Goal: Task Accomplishment & Management: Use online tool/utility

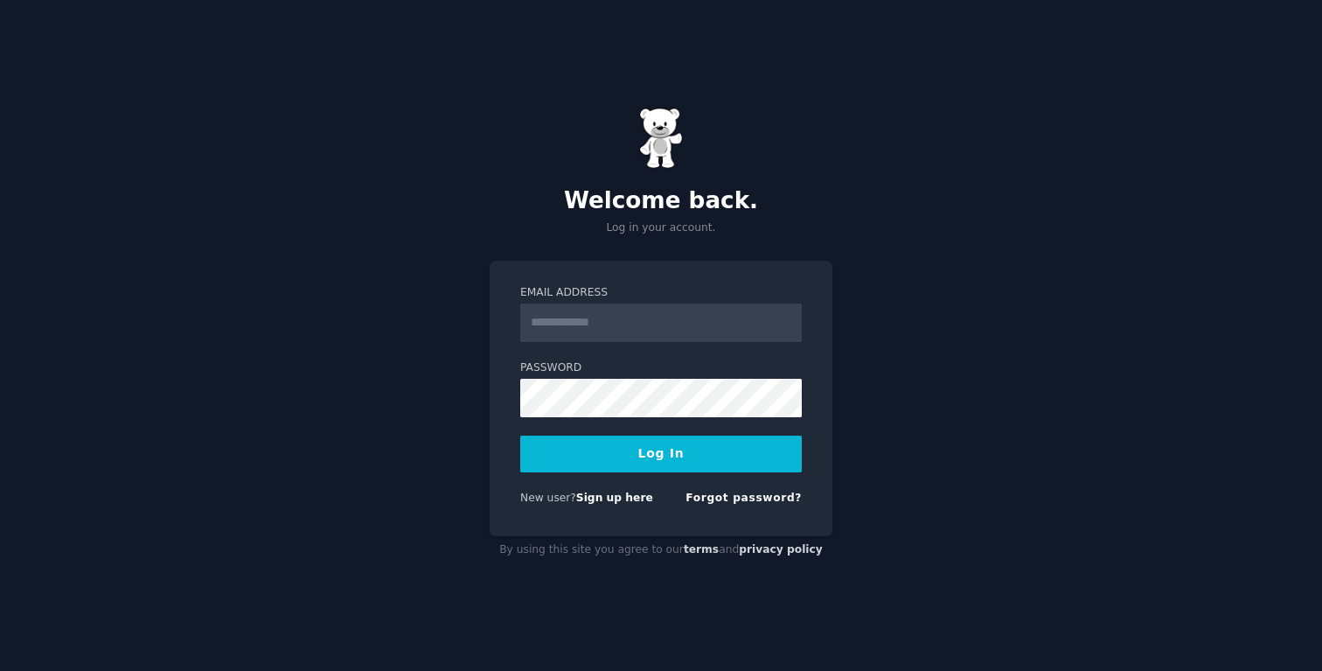
click at [618, 326] on input "Email Address" at bounding box center [661, 322] width 282 height 38
type input "**********"
click at [618, 449] on button "Log In" at bounding box center [661, 453] width 282 height 37
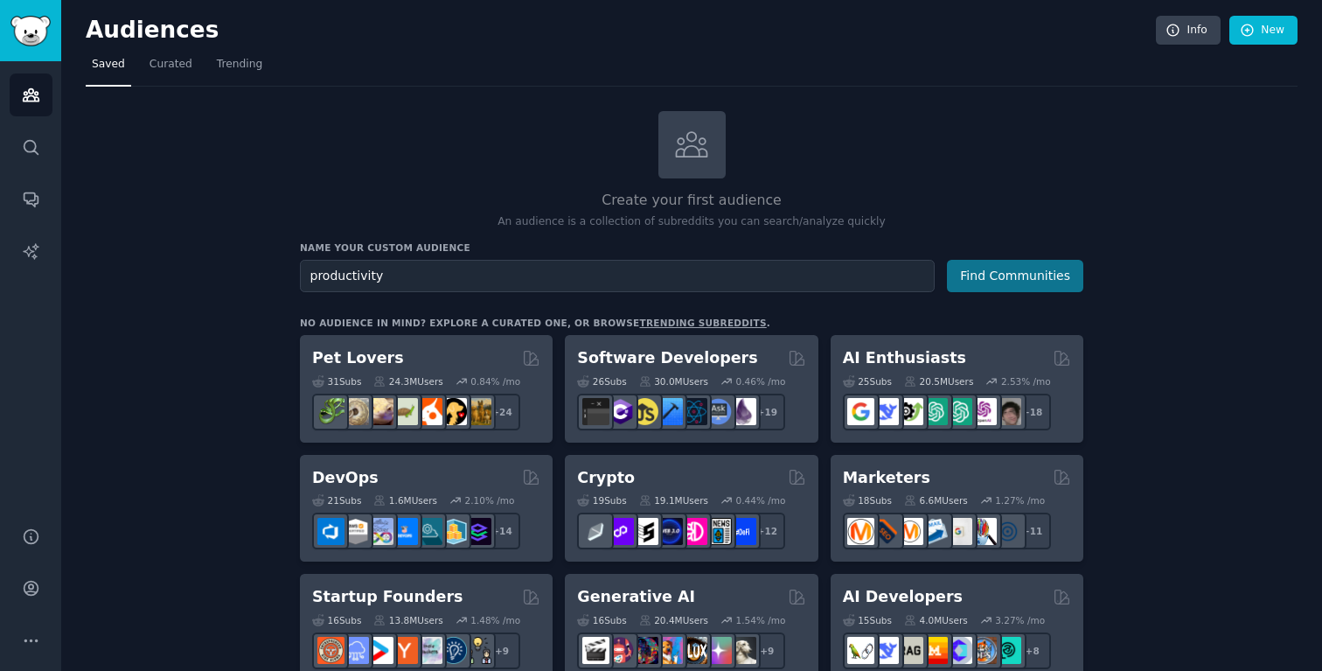
type input "productivity"
click at [998, 275] on button "Find Communities" at bounding box center [1015, 276] width 136 height 32
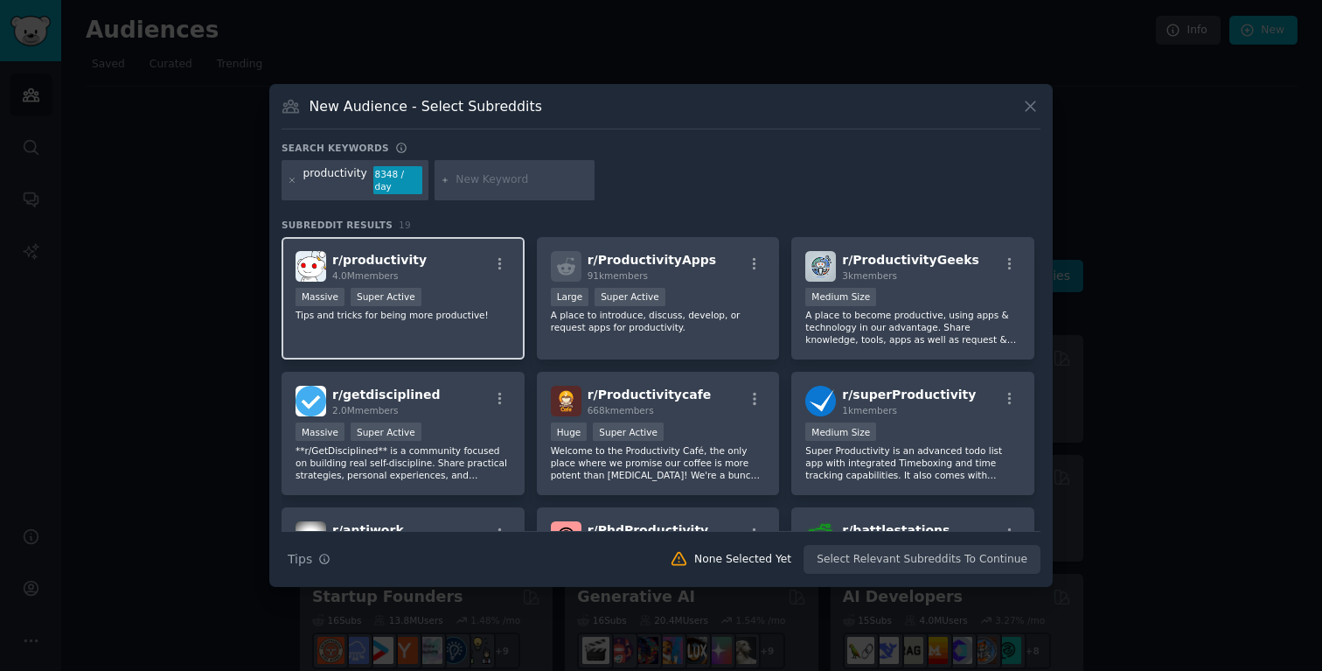
click at [461, 288] on div ">= 95th percentile for submissions / day Massive Super Active" at bounding box center [403, 299] width 215 height 22
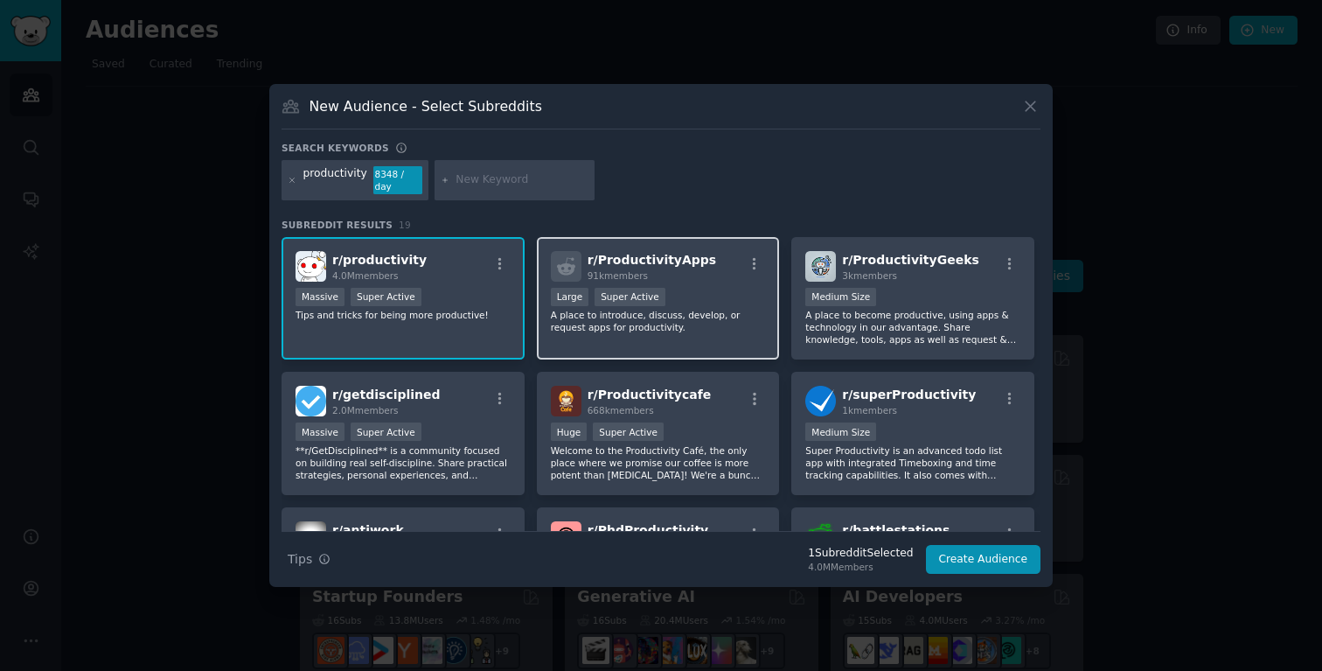
click at [700, 289] on div ">= 95th percentile for submissions / day Large Super Active" at bounding box center [658, 299] width 215 height 22
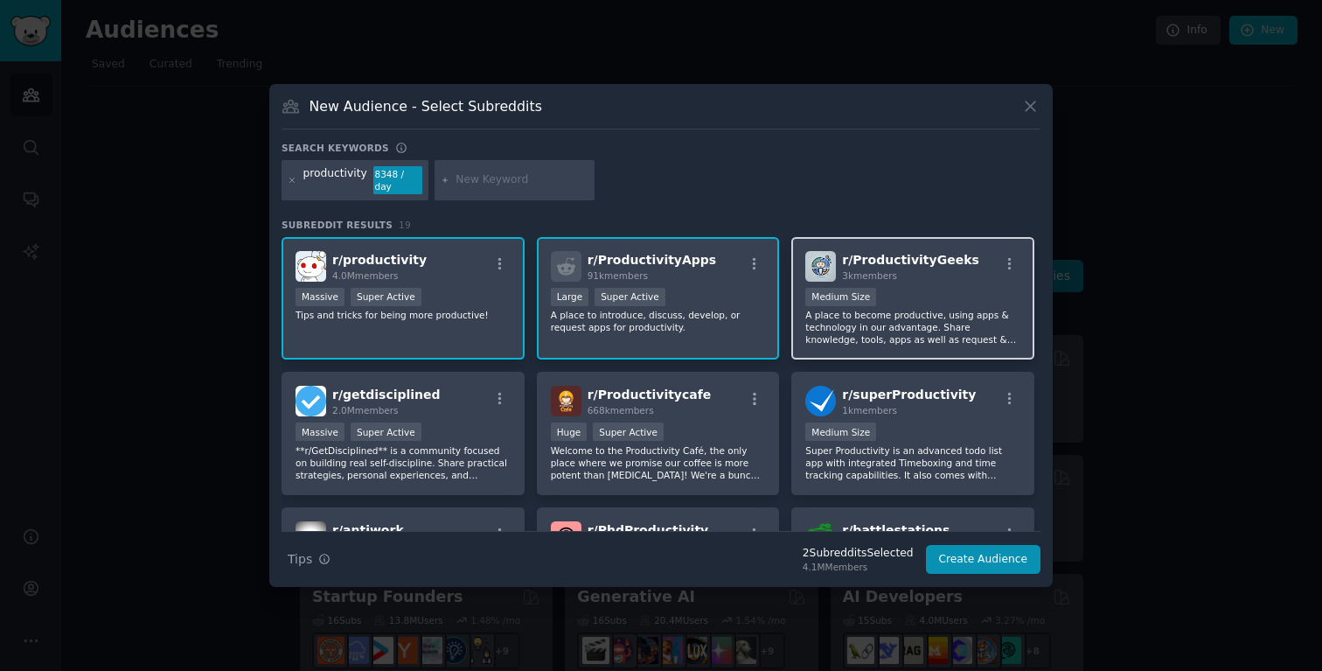
click at [916, 289] on div "Medium Size" at bounding box center [912, 299] width 215 height 22
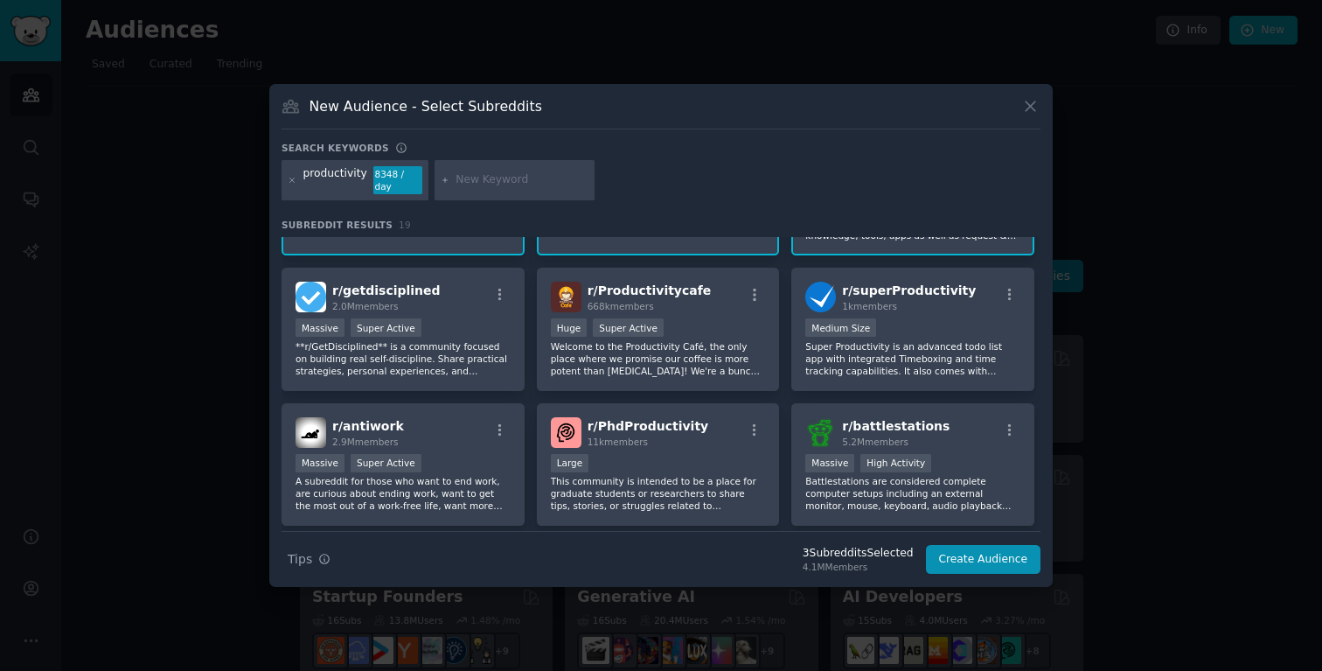
scroll to position [106, 0]
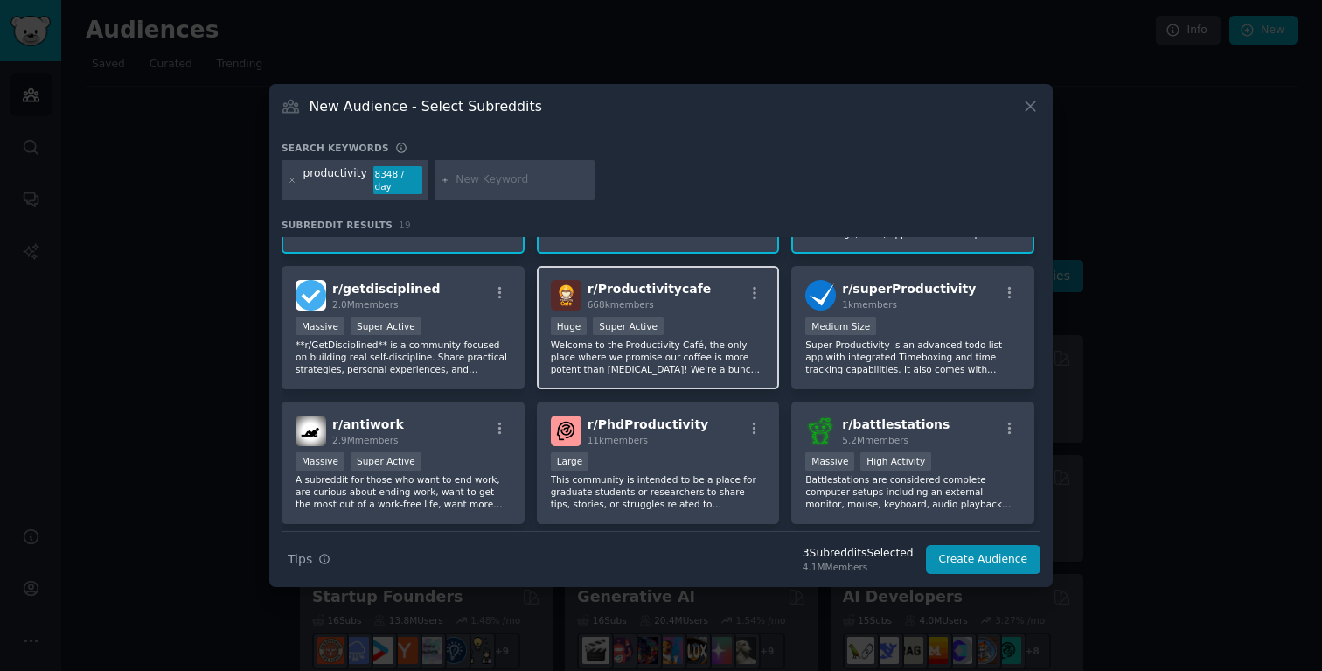
click at [681, 318] on div ">= 95th percentile for submissions / day Huge Super Active" at bounding box center [658, 328] width 215 height 22
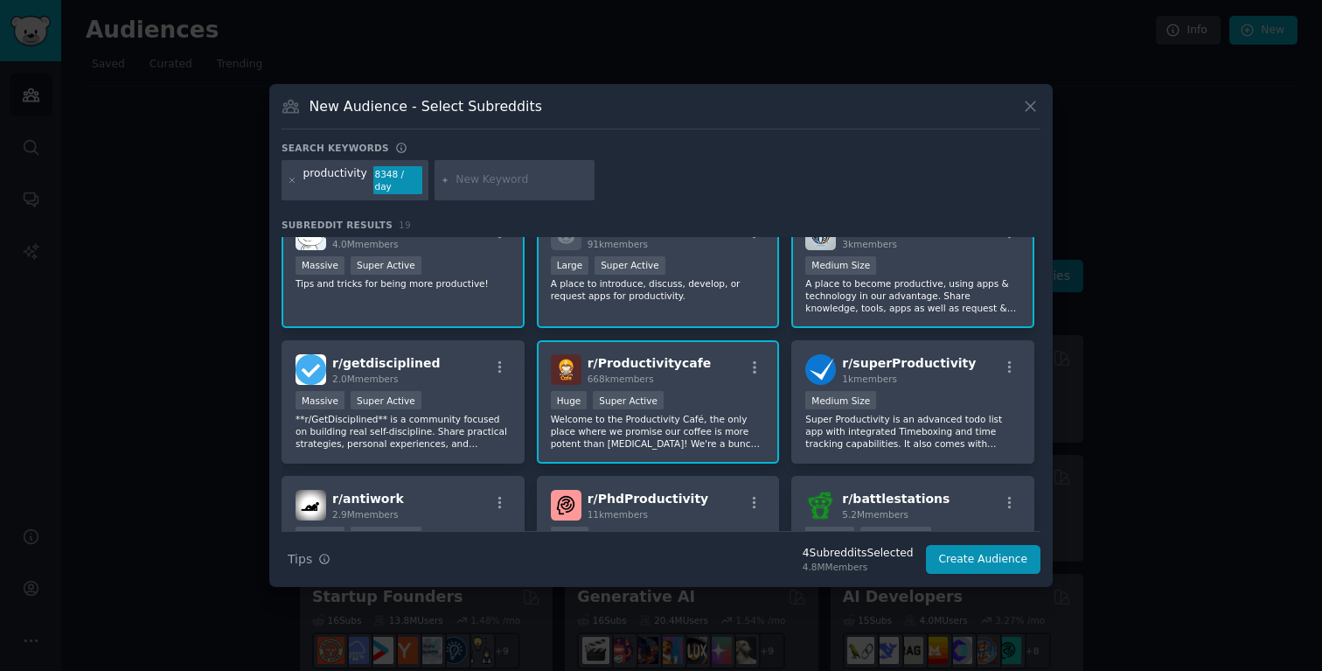
scroll to position [0, 0]
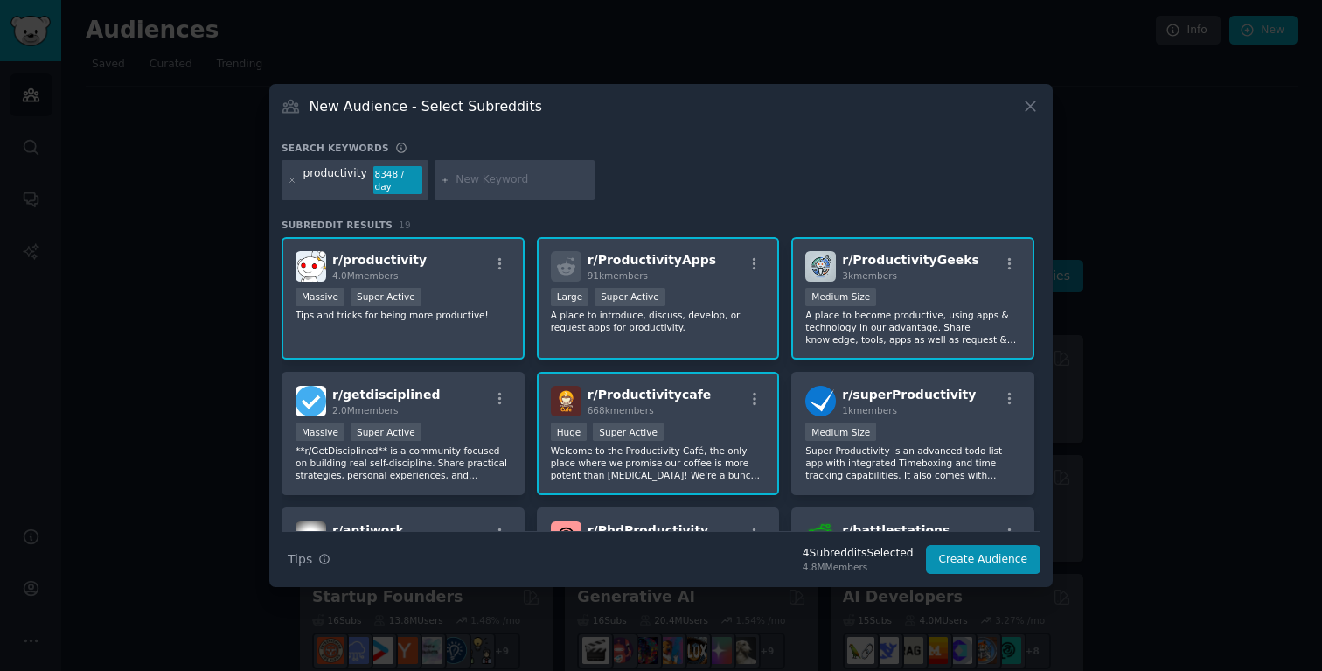
click at [969, 574] on div "Search Tips Tips 4 Subreddit s Selected 4.8M Members Create Audience" at bounding box center [661, 553] width 759 height 44
click at [959, 547] on button "Create Audience" at bounding box center [983, 560] width 115 height 30
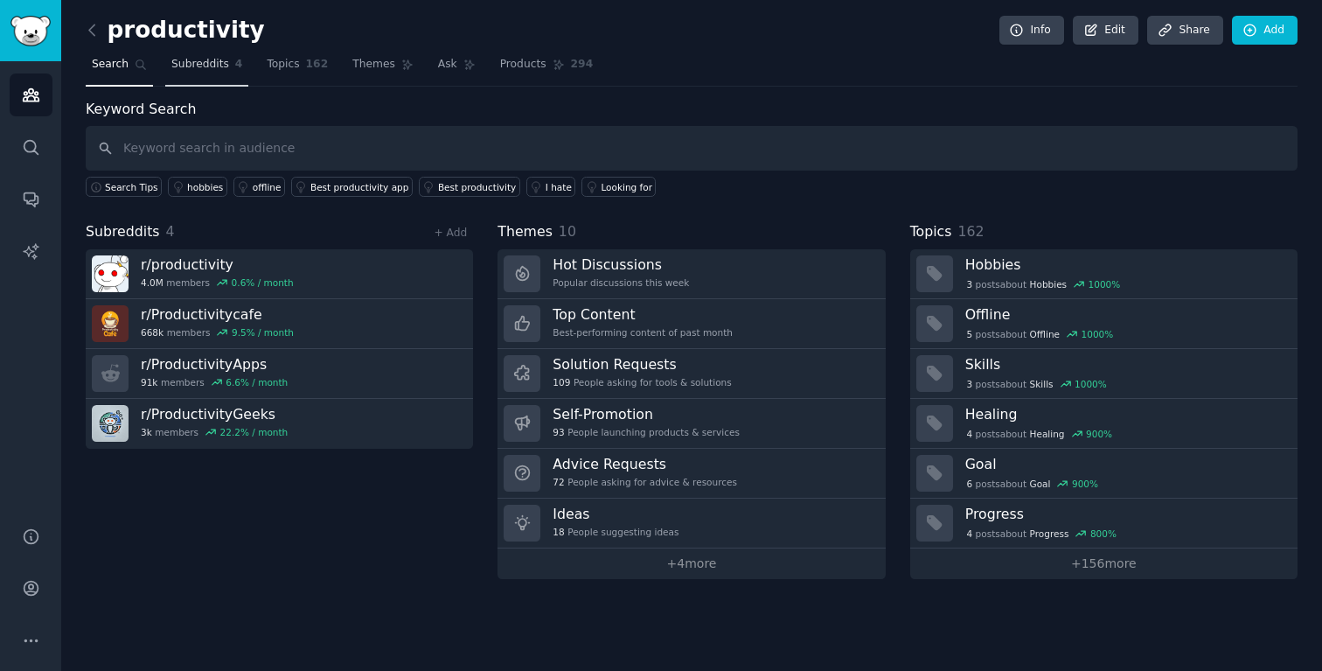
click at [206, 66] on span "Subreddits" at bounding box center [200, 65] width 58 height 16
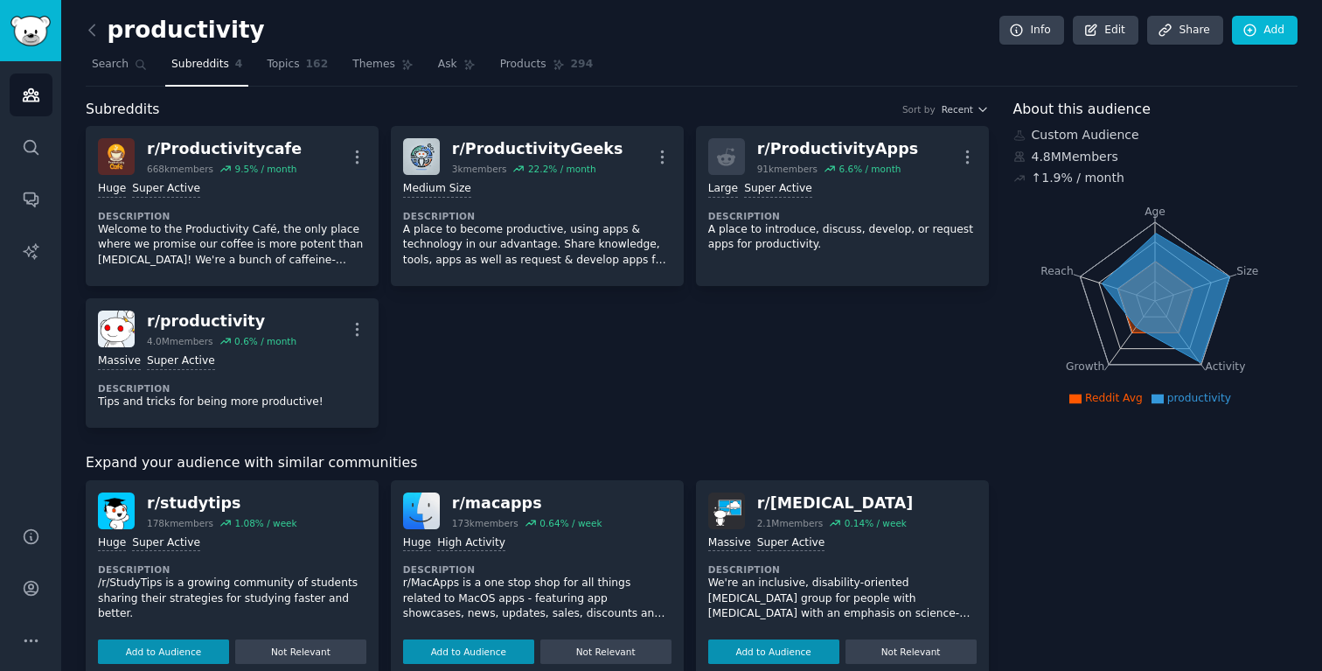
click at [335, 61] on nav "Search Subreddits 4 Topics 162 Themes Ask Products 294" at bounding box center [692, 69] width 1212 height 36
click at [303, 61] on link "Topics 162" at bounding box center [297, 69] width 73 height 36
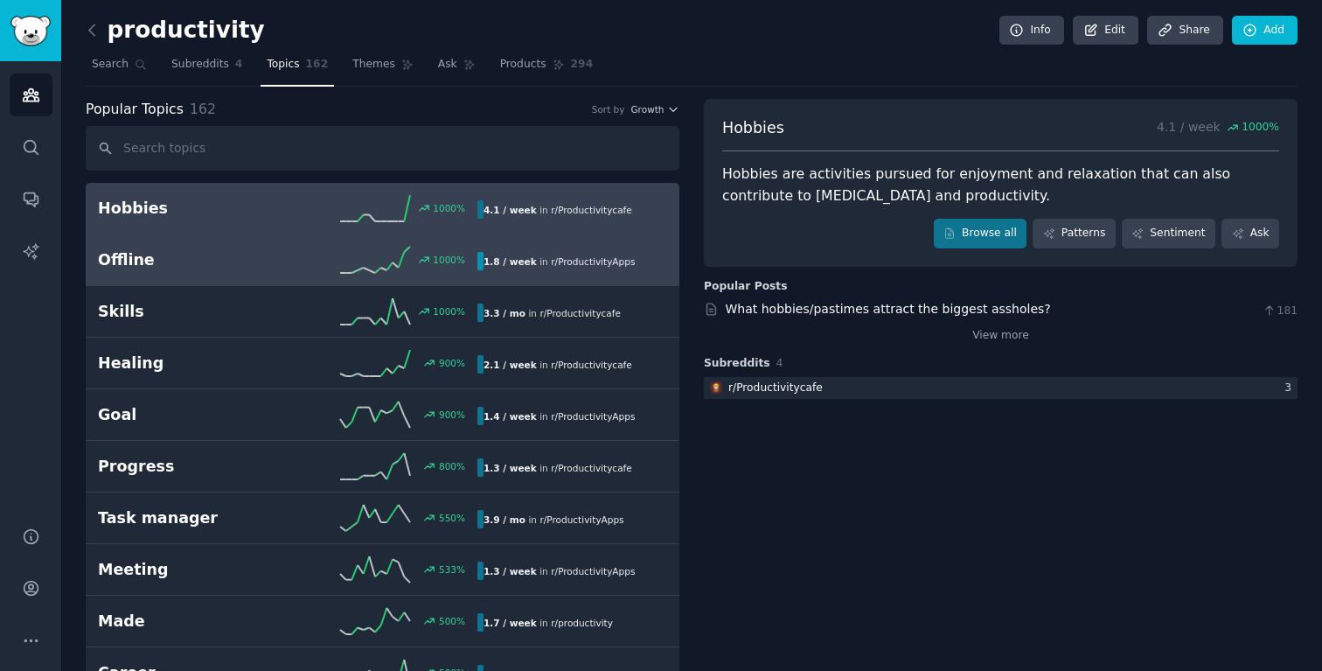
click at [189, 273] on link "Offline 1000 % 1.8 / week in r/ ProductivityApps" at bounding box center [383, 260] width 594 height 52
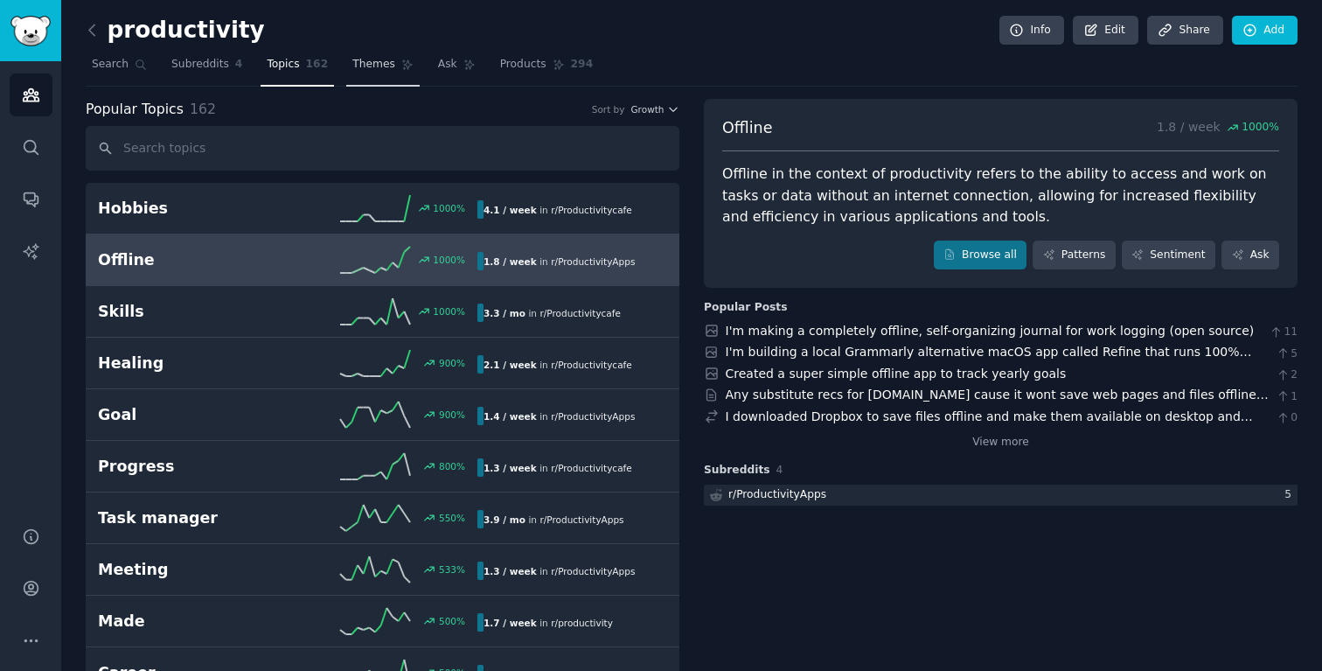
click at [384, 73] on link "Themes" at bounding box center [382, 69] width 73 height 36
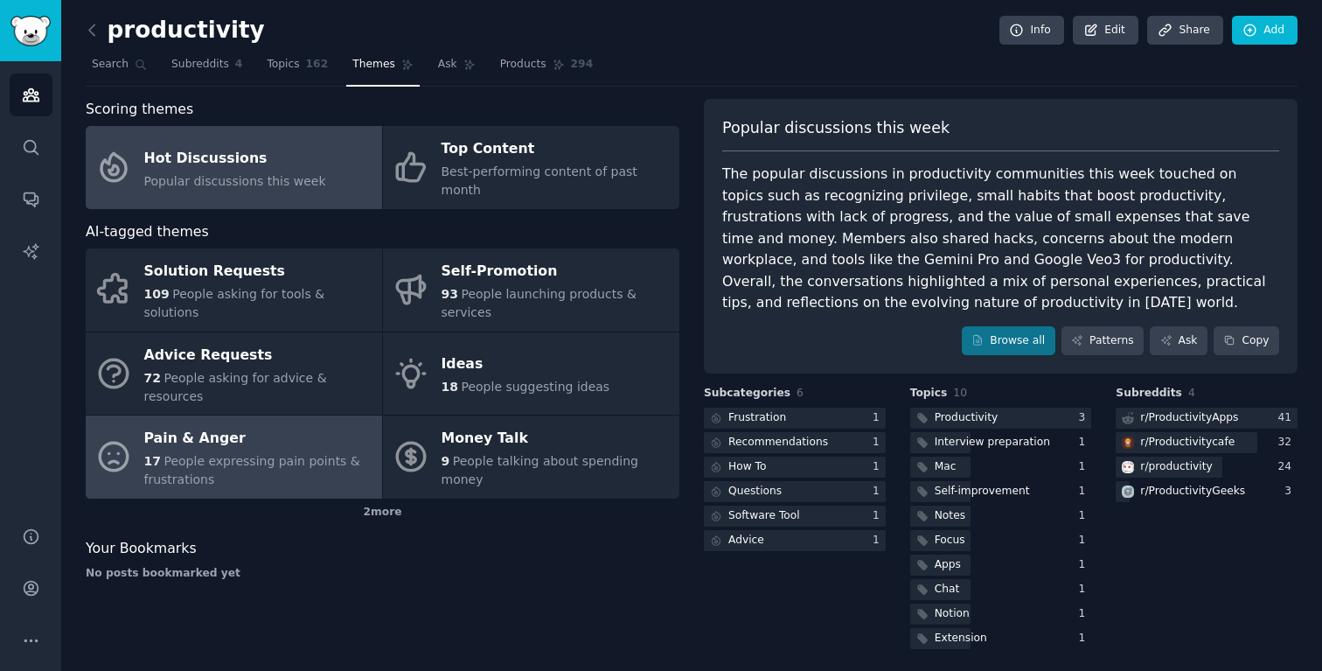
click at [292, 425] on div "Pain & Anger" at bounding box center [258, 439] width 229 height 28
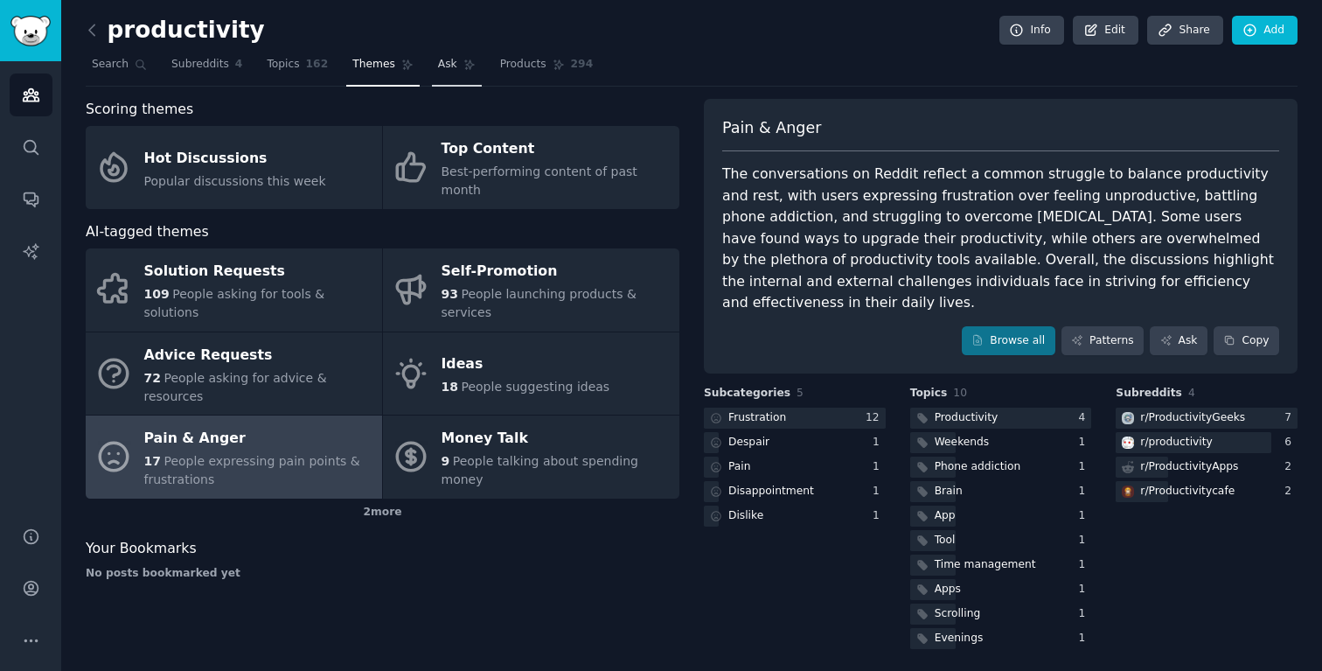
click at [442, 66] on span "Ask" at bounding box center [447, 65] width 19 height 16
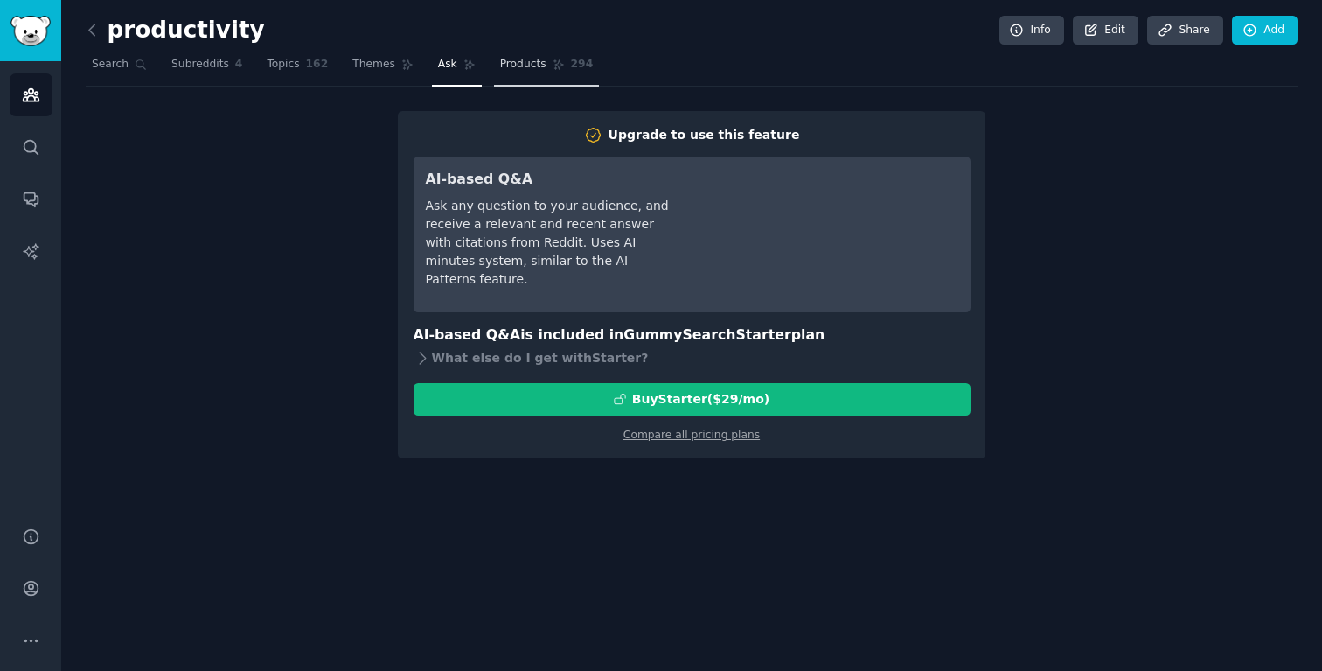
click at [543, 62] on link "Products 294" at bounding box center [546, 69] width 105 height 36
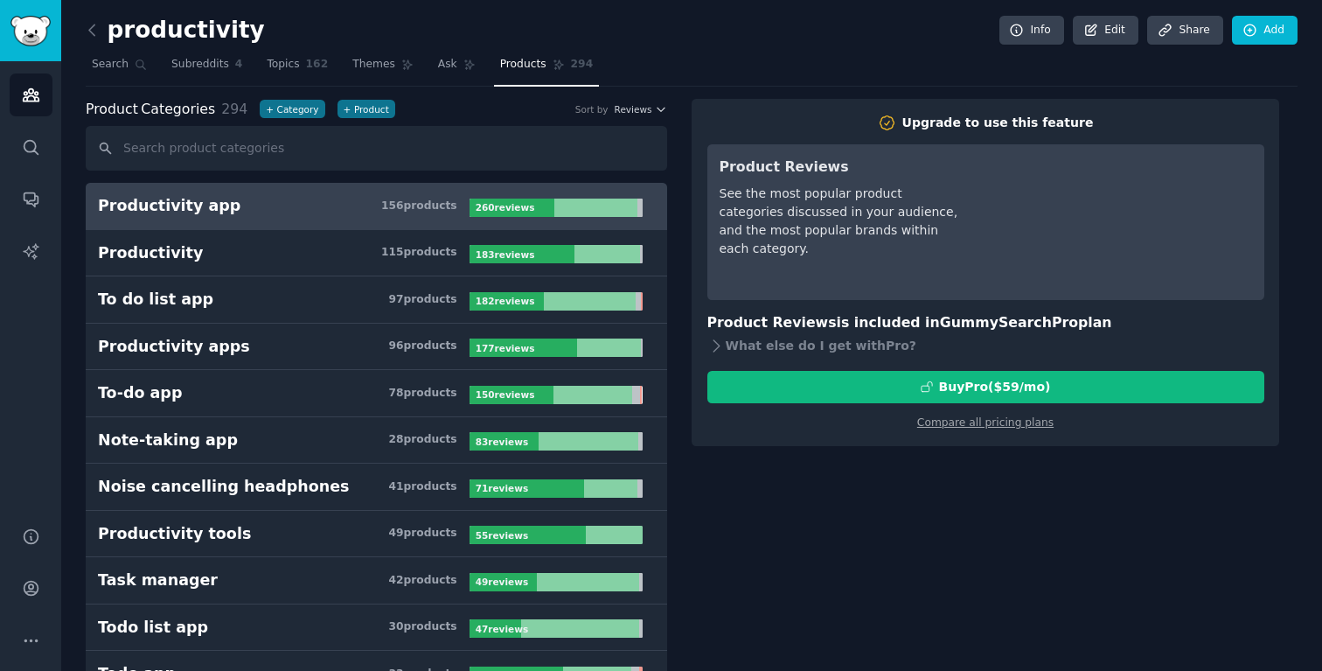
click at [243, 207] on h3 "Productivity app 156 product s" at bounding box center [284, 206] width 372 height 22
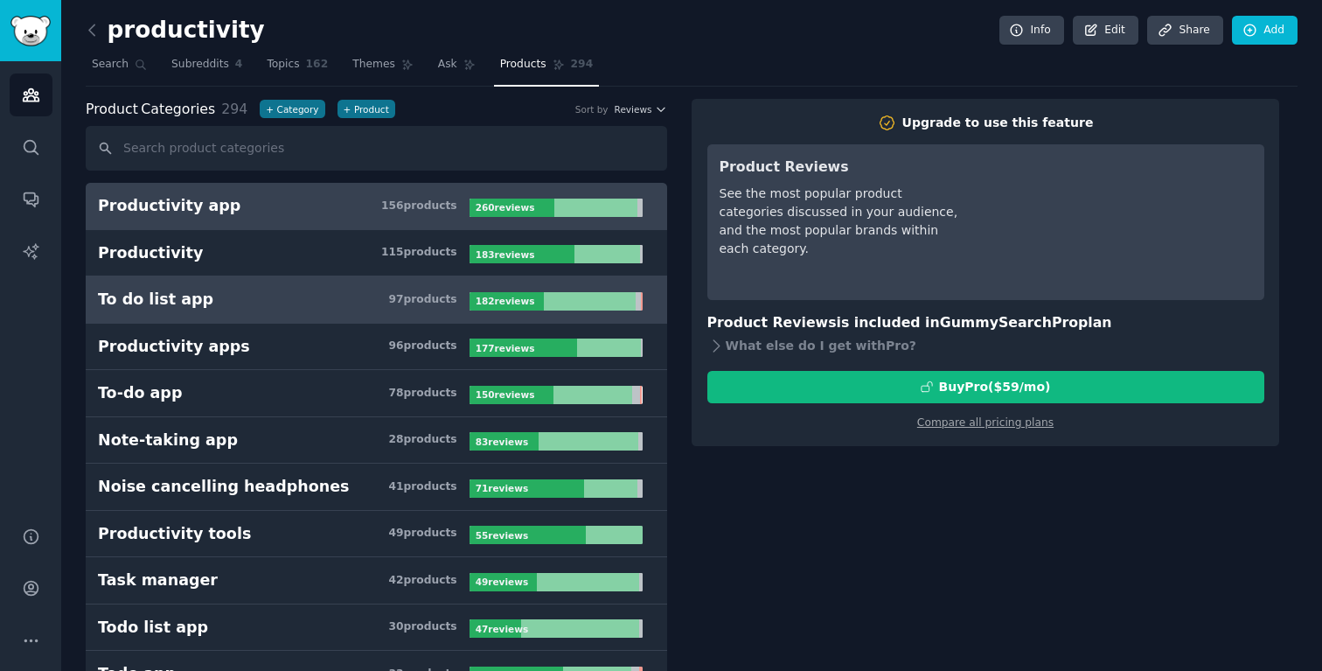
click at [296, 305] on h3 "To do list app 97 product s" at bounding box center [284, 300] width 372 height 22
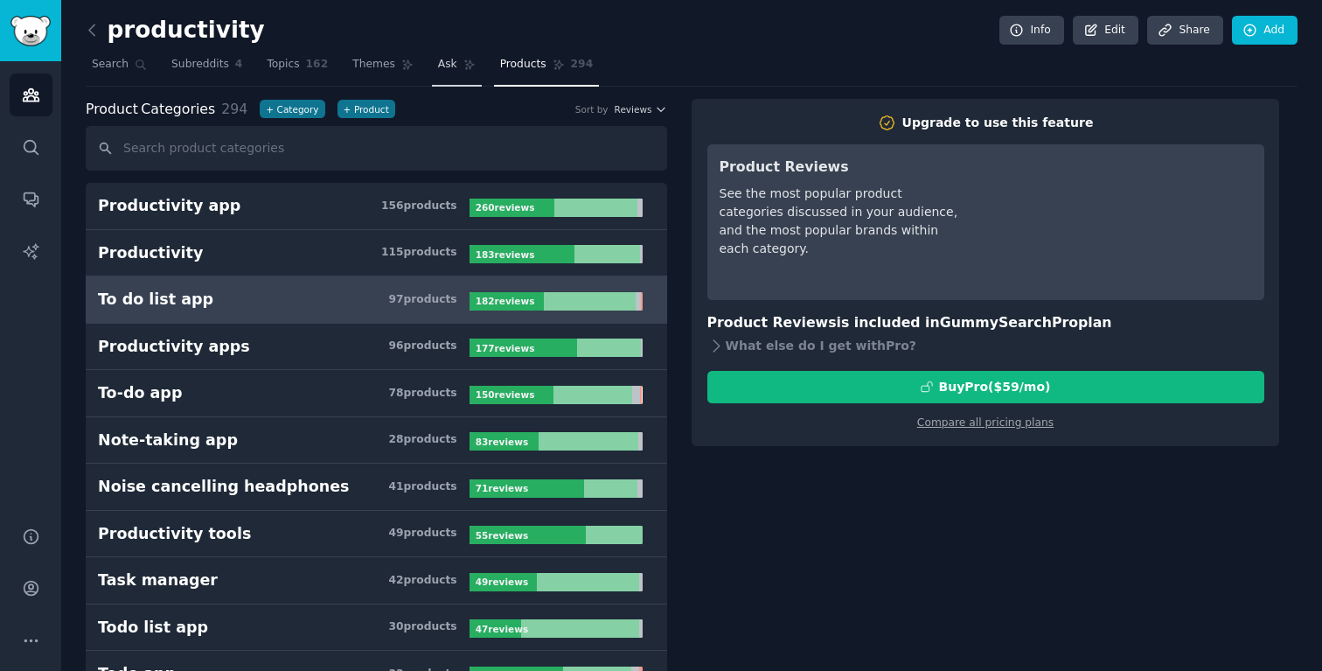
click at [436, 53] on link "Ask" at bounding box center [457, 69] width 50 height 36
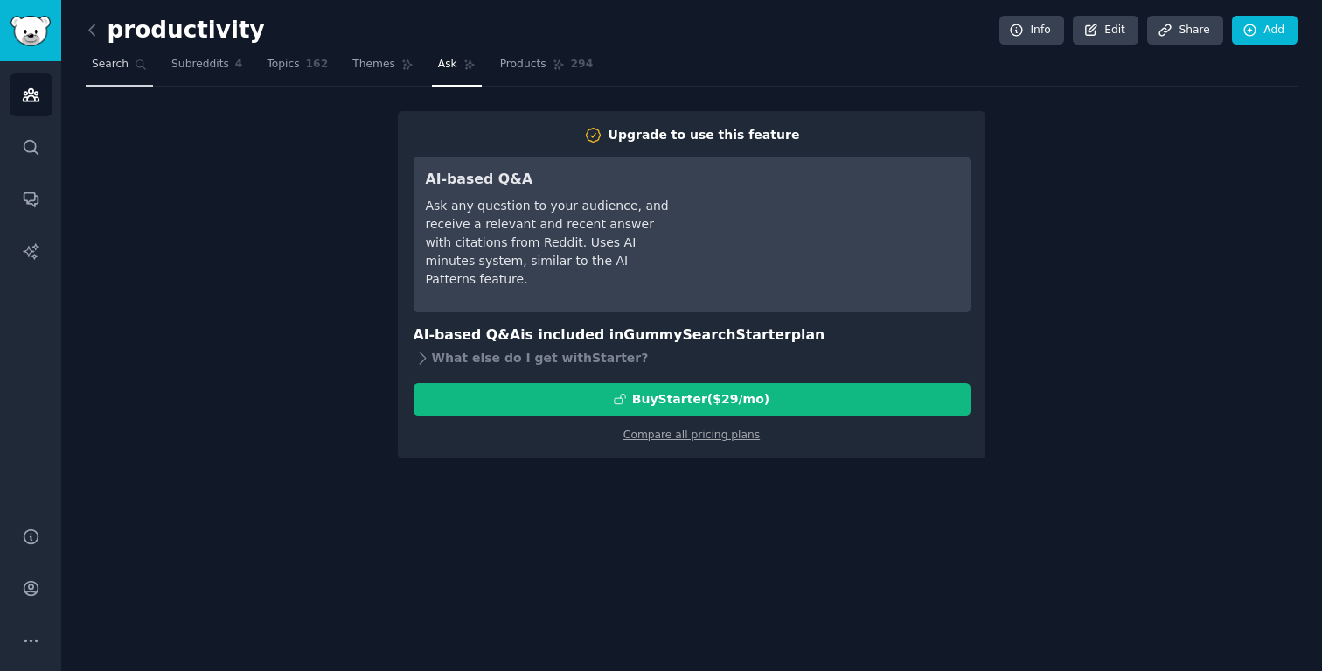
click at [115, 65] on span "Search" at bounding box center [110, 65] width 37 height 16
